Goal: Task Accomplishment & Management: Manage account settings

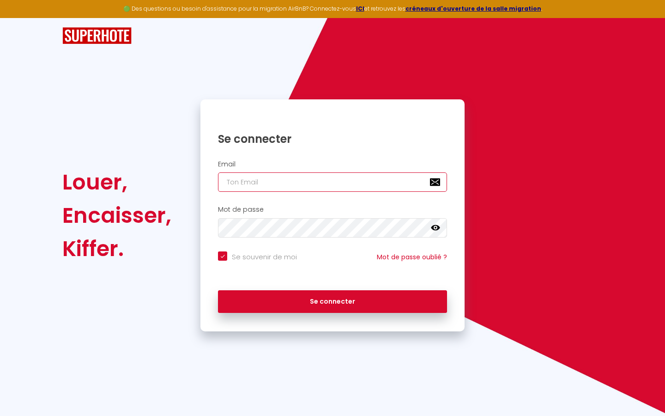
type input "s"
checkbox input "true"
type input "su"
checkbox input "true"
type input "sup"
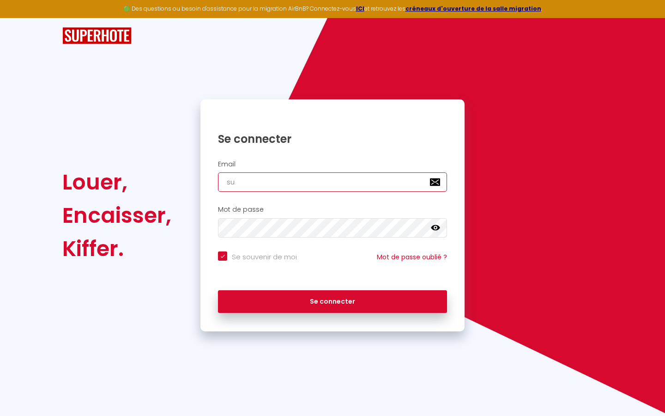
checkbox input "true"
type input "supe"
checkbox input "true"
type input "super"
checkbox input "true"
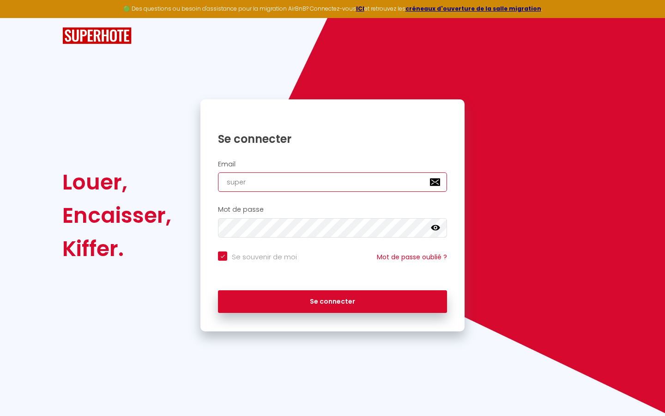
type input "superb"
checkbox input "true"
type input "superbo"
checkbox input "true"
type input "superbor"
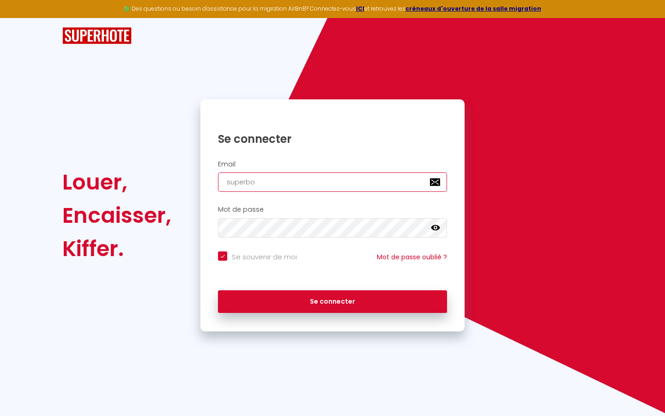
checkbox input "true"
type input "superbord"
checkbox input "true"
type input "superborde"
checkbox input "true"
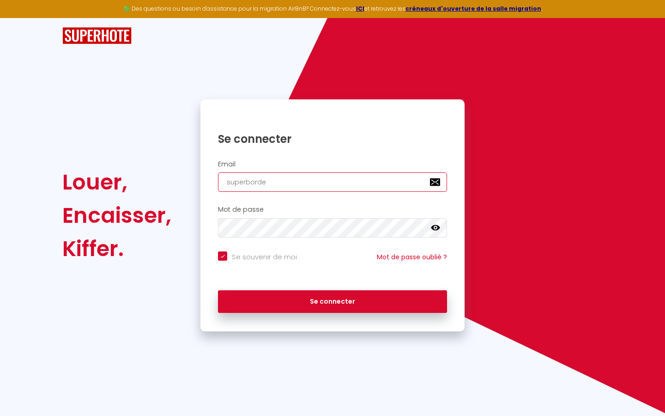
type input "superbordea"
checkbox input "true"
type input "superbordeau"
checkbox input "true"
type input "superbordeaux"
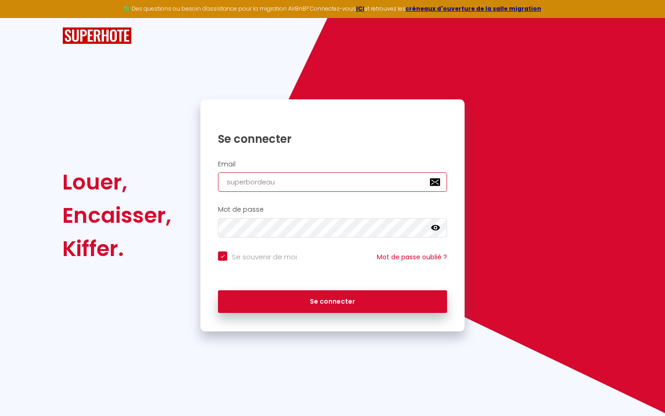
checkbox input "true"
type input "superbordeaux@"
checkbox input "true"
type input "superbordeaux@g"
checkbox input "true"
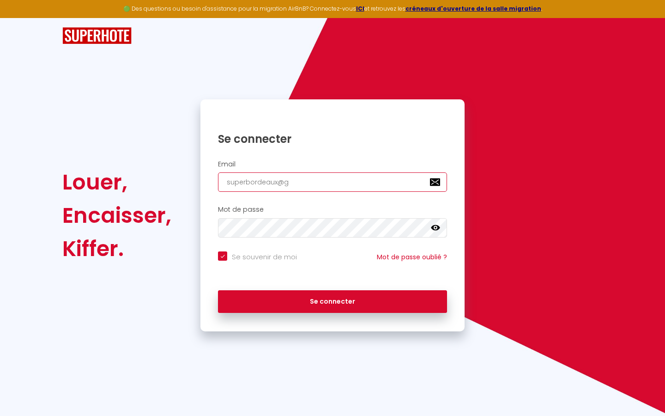
type input "superbordeaux@gm"
checkbox input "true"
type input "superbordeaux@gma"
checkbox input "true"
type input "superbordeaux@gmai"
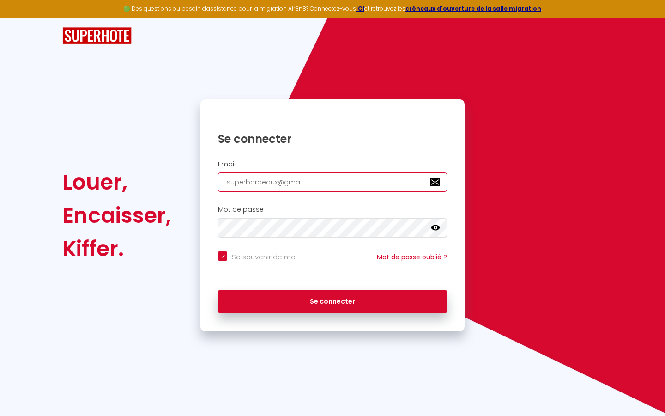
checkbox input "true"
type input "[EMAIL_ADDRESS]"
checkbox input "true"
type input "[EMAIL_ADDRESS]."
checkbox input "true"
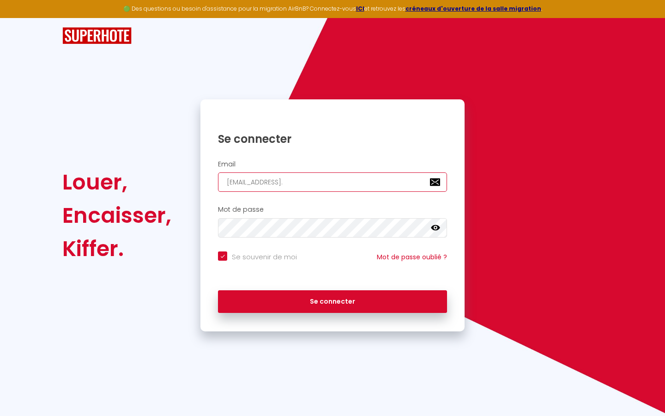
type input "superbordeaux@gmail.c"
checkbox input "true"
type input "[EMAIL_ADDRESS][DOMAIN_NAME]"
checkbox input "true"
type input "[EMAIL_ADDRESS][DOMAIN_NAME]"
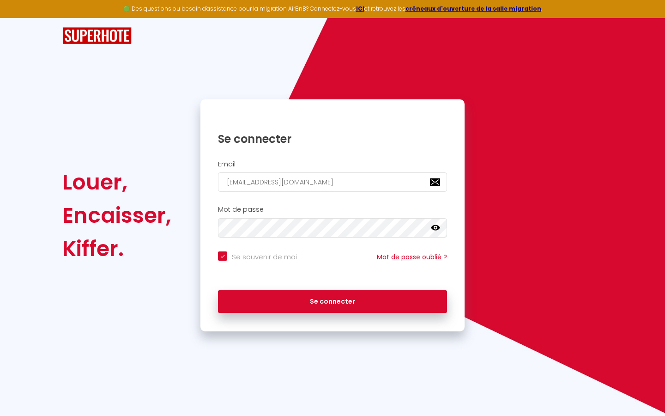
checkbox input "true"
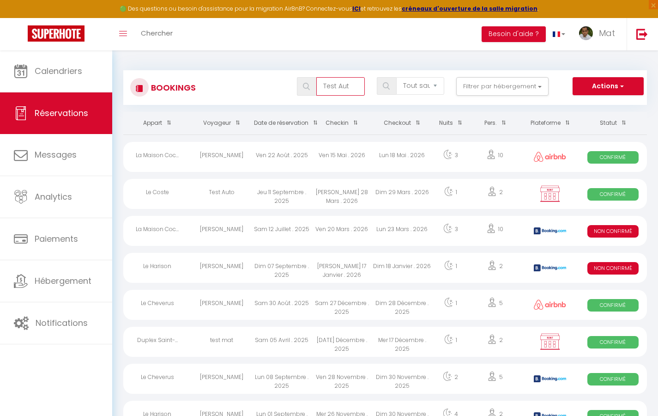
type input "Test Auto"
select select "OK"
select select "KO"
select select "0"
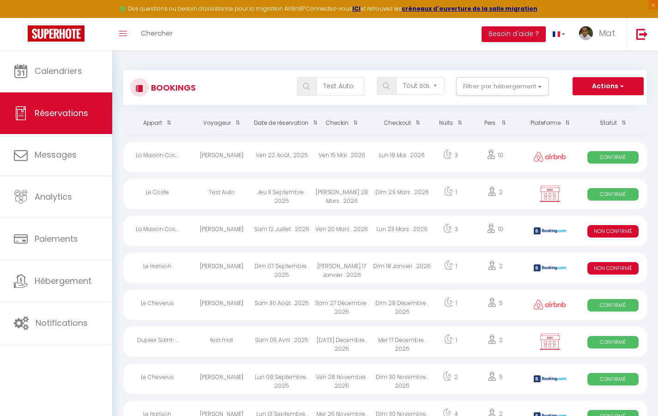
select select "1"
select select
select select "32380"
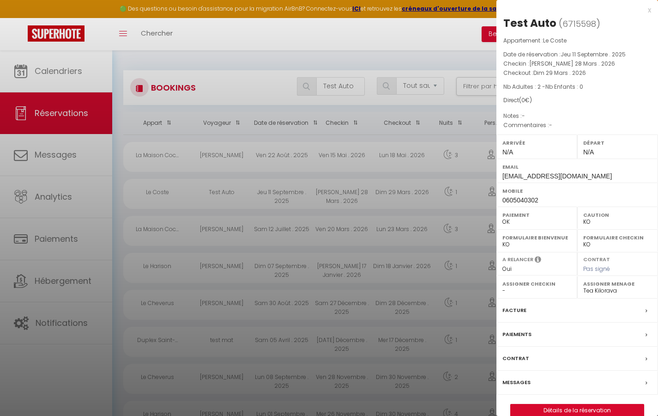
scroll to position [5, 0]
